Goal: Task Accomplishment & Management: Manage account settings

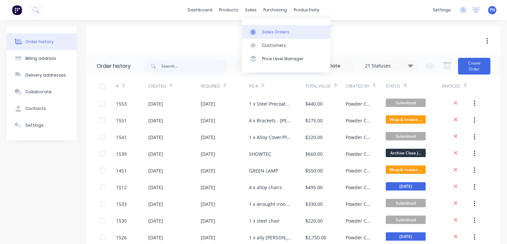
click at [265, 32] on div "Sales Orders" at bounding box center [275, 32] width 27 height 6
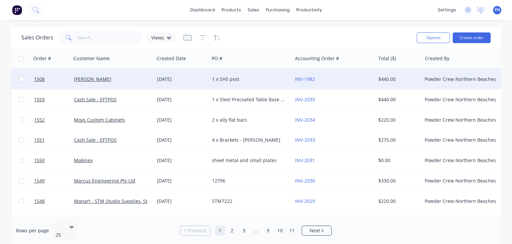
click at [223, 83] on div "1 x SHS post" at bounding box center [251, 79] width 83 height 20
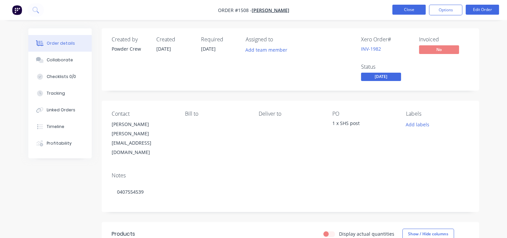
click at [406, 13] on button "Close" at bounding box center [409, 10] width 33 height 10
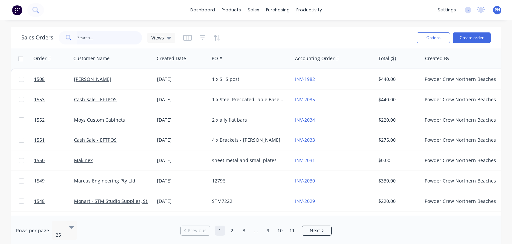
click at [111, 39] on input "text" at bounding box center [109, 37] width 65 height 13
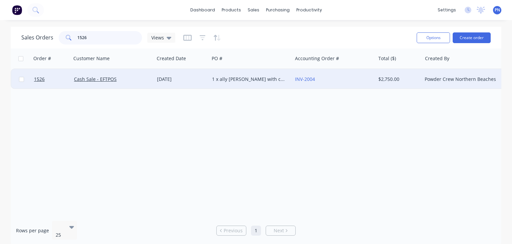
type input "1526"
click at [202, 79] on div "[DATE]" at bounding box center [182, 79] width 50 height 7
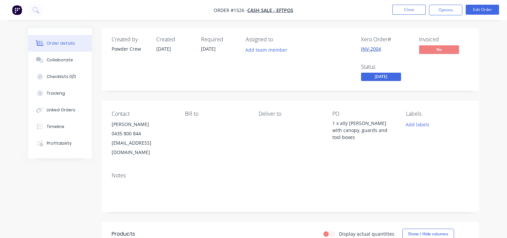
click at [369, 49] on link "INV-2004" at bounding box center [371, 49] width 20 height 6
click at [374, 49] on link "INV-2004" at bounding box center [371, 49] width 20 height 6
click at [371, 75] on span "[DATE]" at bounding box center [381, 77] width 40 height 8
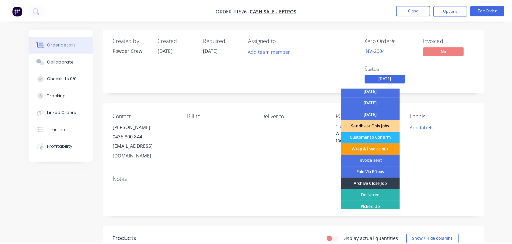
scroll to position [48, 0]
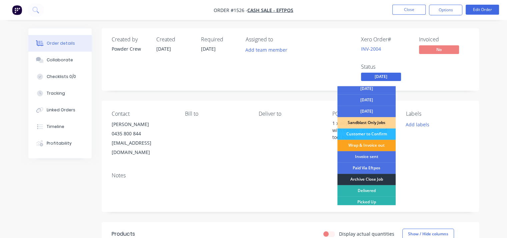
click at [373, 178] on div "Archive Close Job" at bounding box center [367, 179] width 58 height 11
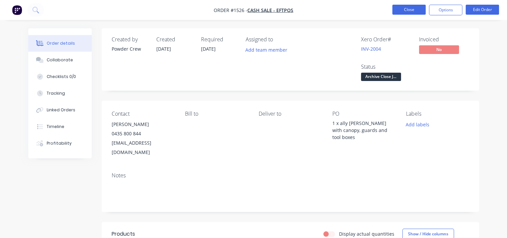
click at [408, 9] on button "Close" at bounding box center [409, 10] width 33 height 10
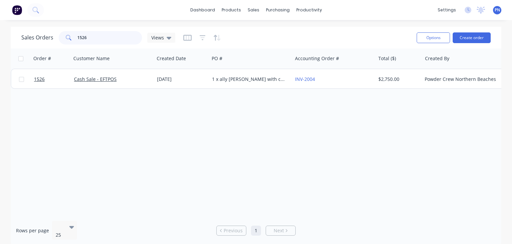
drag, startPoint x: 103, startPoint y: 40, endPoint x: 0, endPoint y: 18, distance: 105.0
click at [0, 18] on div "dashboard products sales purchasing productivity dashboard products Product Cat…" at bounding box center [256, 122] width 512 height 244
